Goal: Transaction & Acquisition: Download file/media

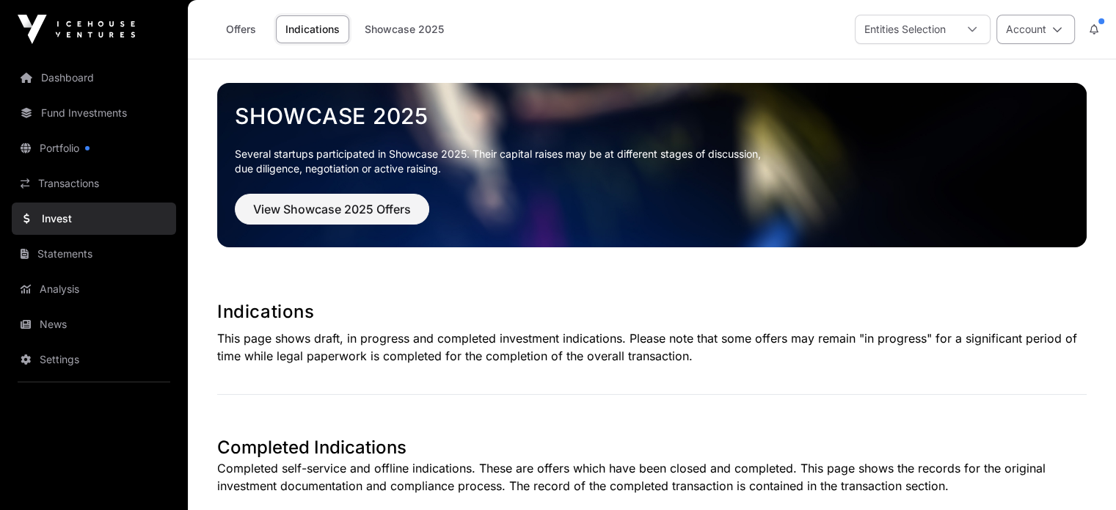
click at [1059, 28] on icon at bounding box center [1058, 29] width 10 height 10
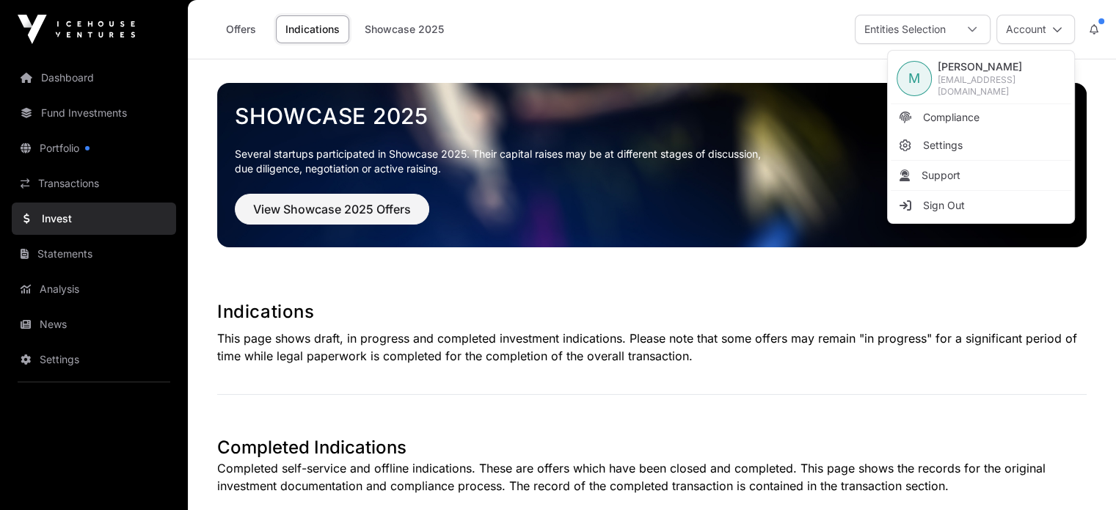
click at [970, 73] on span "[PERSON_NAME]" at bounding box center [1002, 66] width 128 height 15
click at [642, 44] on div "Offers Indications Showcase 2025 Entities Selection Account" at bounding box center [652, 29] width 911 height 59
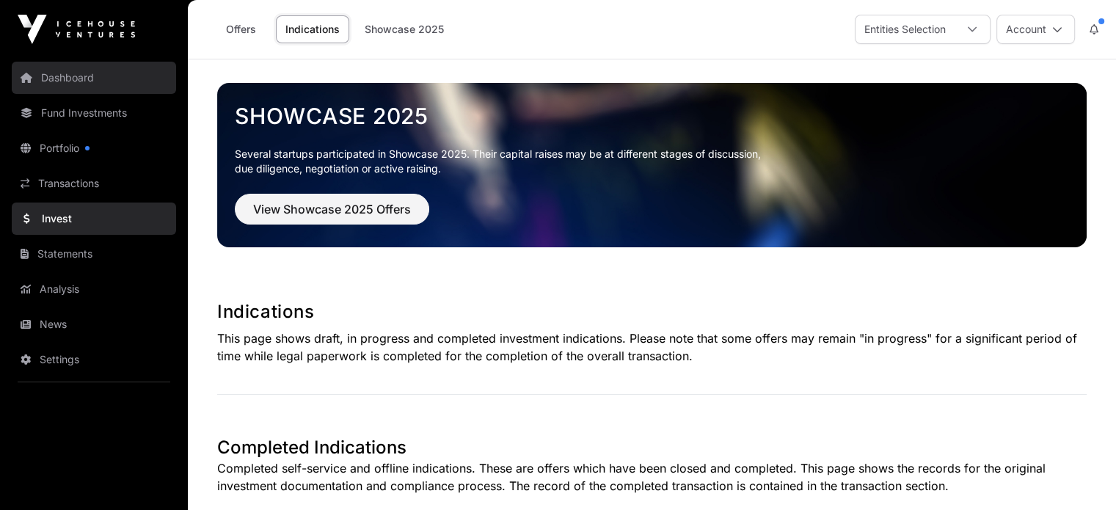
click at [84, 76] on link "Dashboard" at bounding box center [94, 78] width 164 height 32
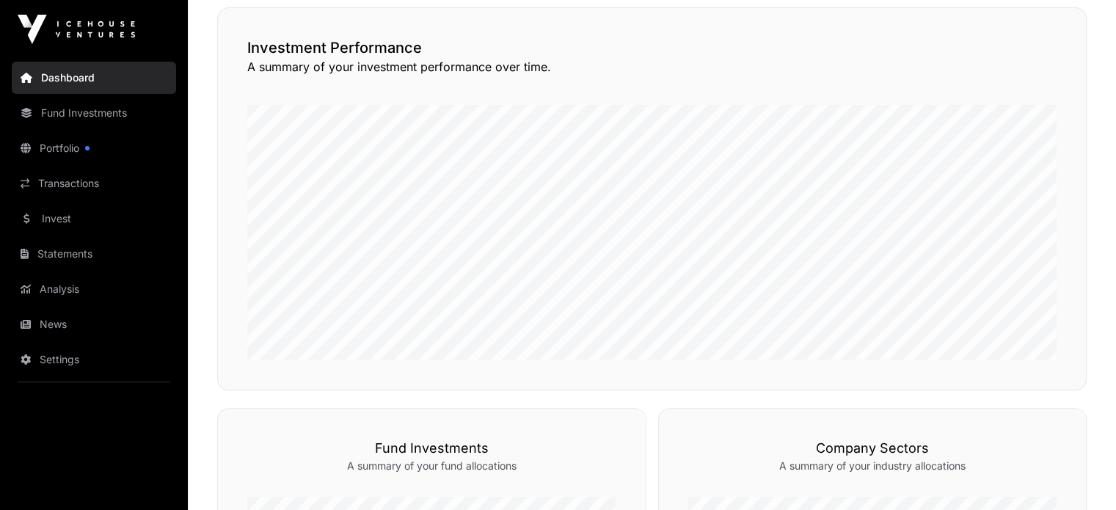
scroll to position [344, 0]
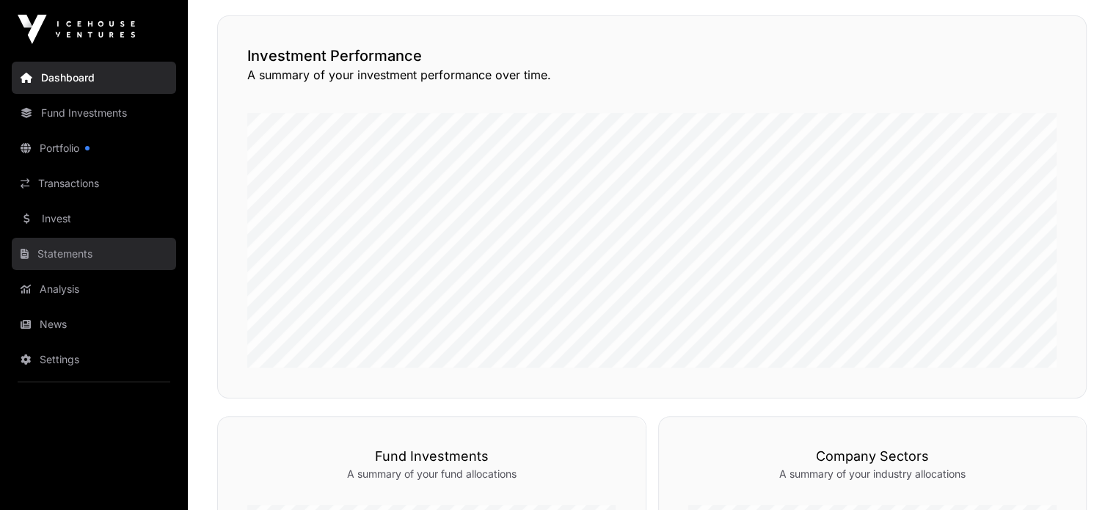
click at [46, 252] on link "Statements" at bounding box center [94, 254] width 164 height 32
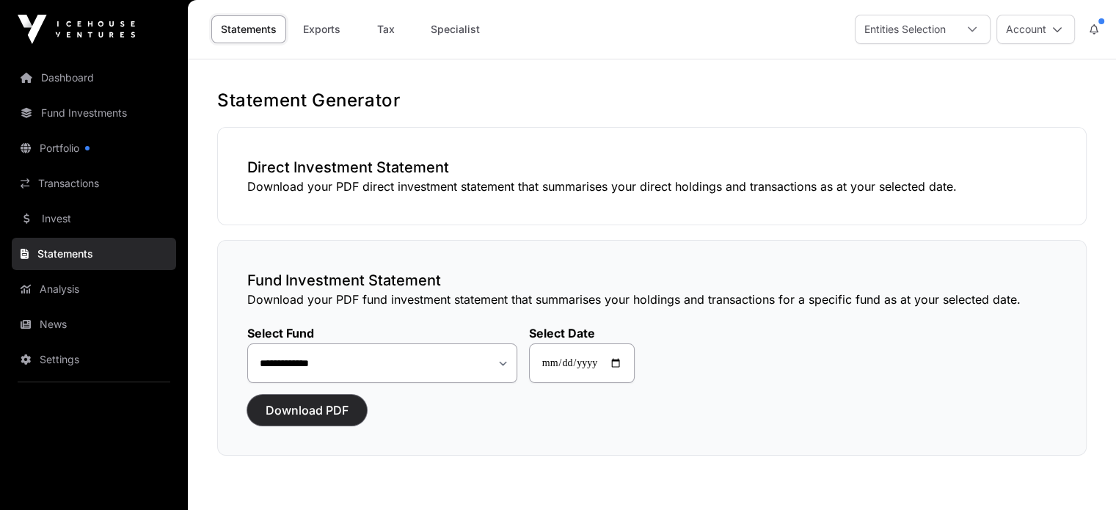
click at [303, 408] on span "Download PDF" at bounding box center [307, 411] width 83 height 18
